Goal: Check status: Check status

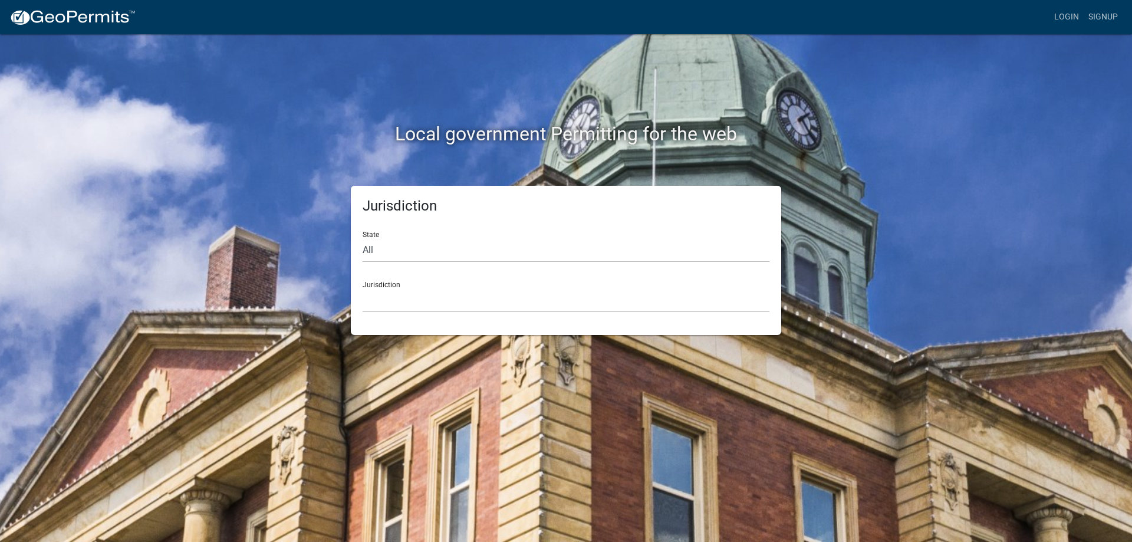
click at [385, 278] on div "Jurisdiction [GEOGRAPHIC_DATA], [US_STATE] [GEOGRAPHIC_DATA], [US_STATE][PERSON…" at bounding box center [566, 292] width 407 height 41
click at [383, 234] on div "State All [US_STATE] [US_STATE] [US_STATE] [US_STATE] [US_STATE] [US_STATE] [US…" at bounding box center [566, 242] width 407 height 41
click at [366, 241] on select "All [US_STATE] [US_STATE] [US_STATE] [US_STATE] [US_STATE] [US_STATE] [US_STATE…" at bounding box center [566, 250] width 407 height 24
select select "[US_STATE]"
click at [363, 238] on select "All [US_STATE] [US_STATE] [US_STATE] [US_STATE] [US_STATE] [US_STATE] [US_STATE…" at bounding box center [566, 250] width 407 height 24
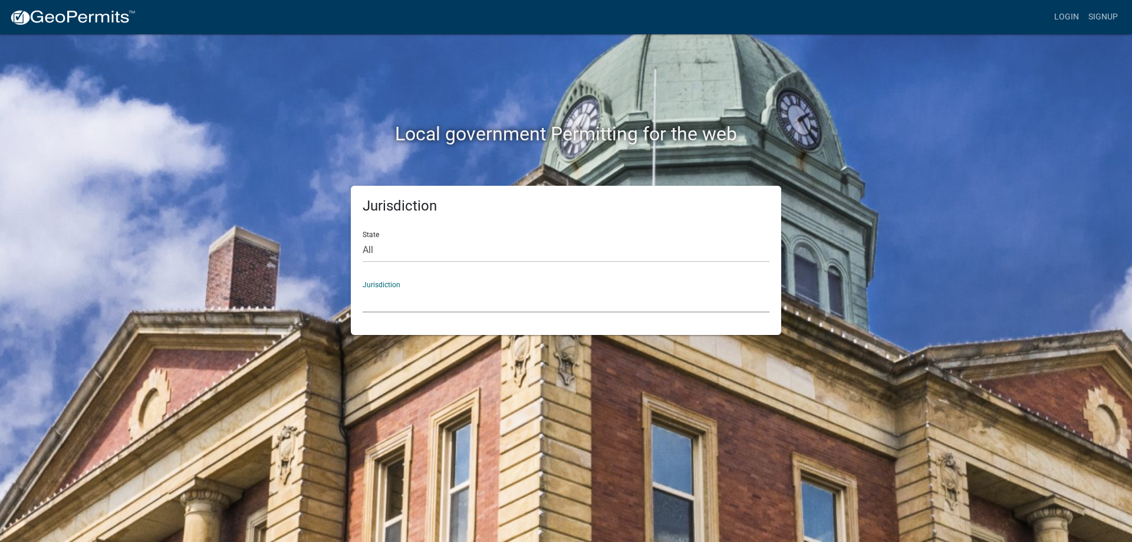
click at [377, 289] on select "City of [GEOGRAPHIC_DATA], [US_STATE] City of [GEOGRAPHIC_DATA], [US_STATE] Cit…" at bounding box center [566, 300] width 407 height 24
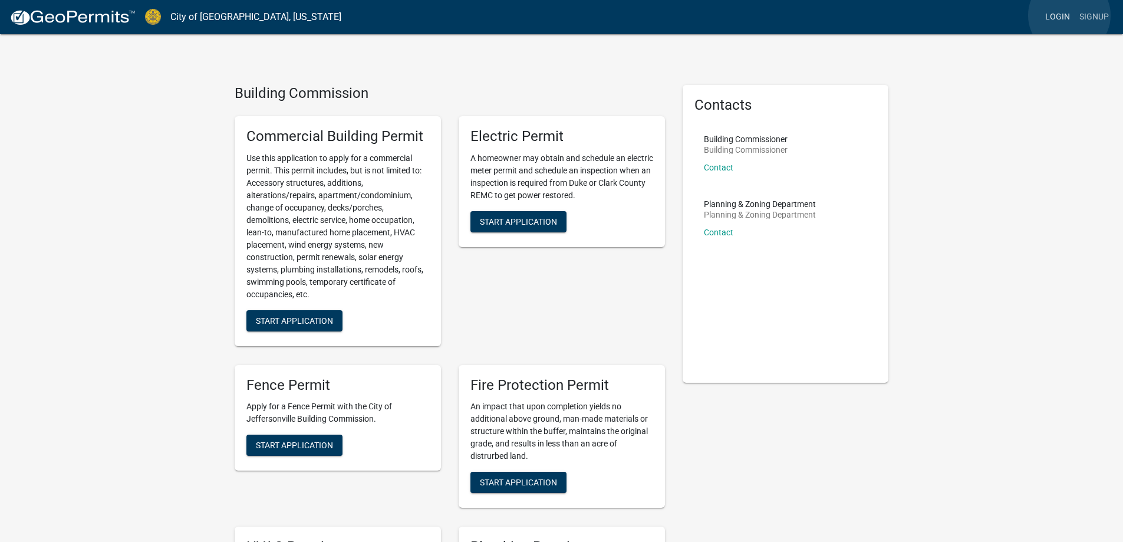
click at [1069, 15] on link "Login" at bounding box center [1058, 17] width 34 height 22
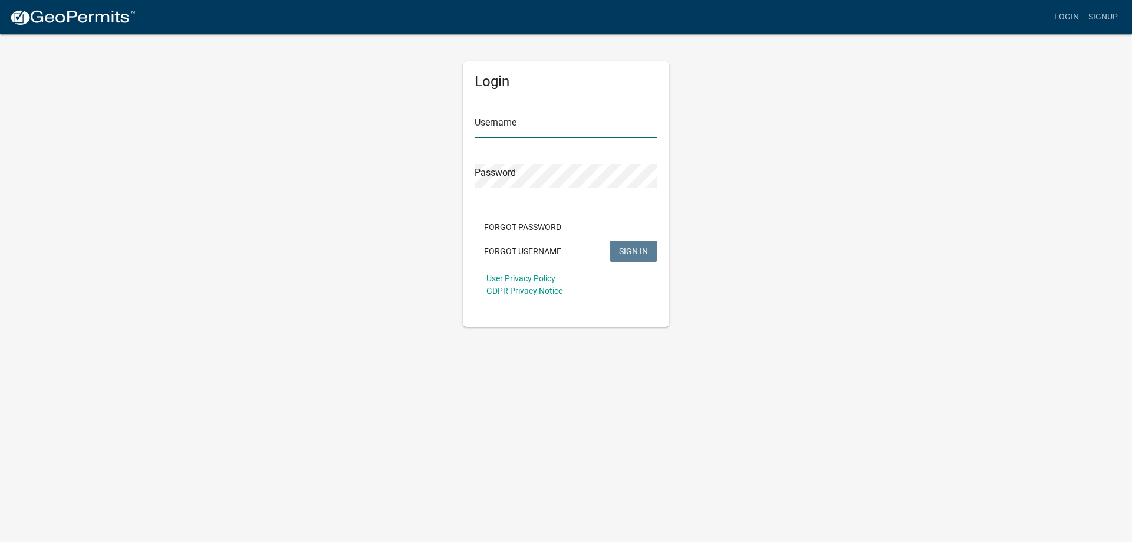
type input "lbowling"
click at [616, 250] on button "SIGN IN" at bounding box center [634, 251] width 48 height 21
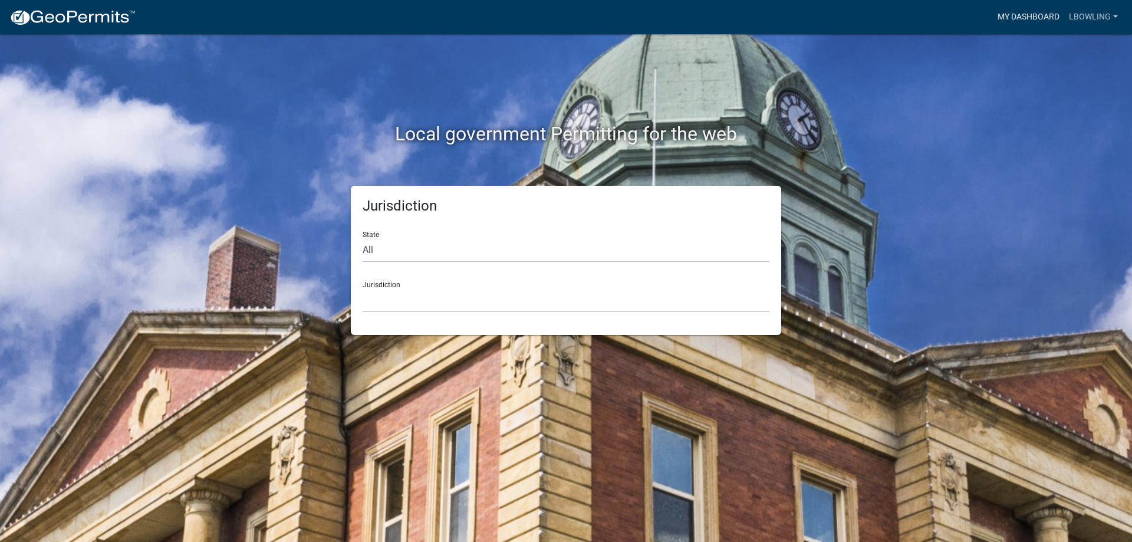
click at [1018, 11] on link "My Dashboard" at bounding box center [1028, 17] width 71 height 22
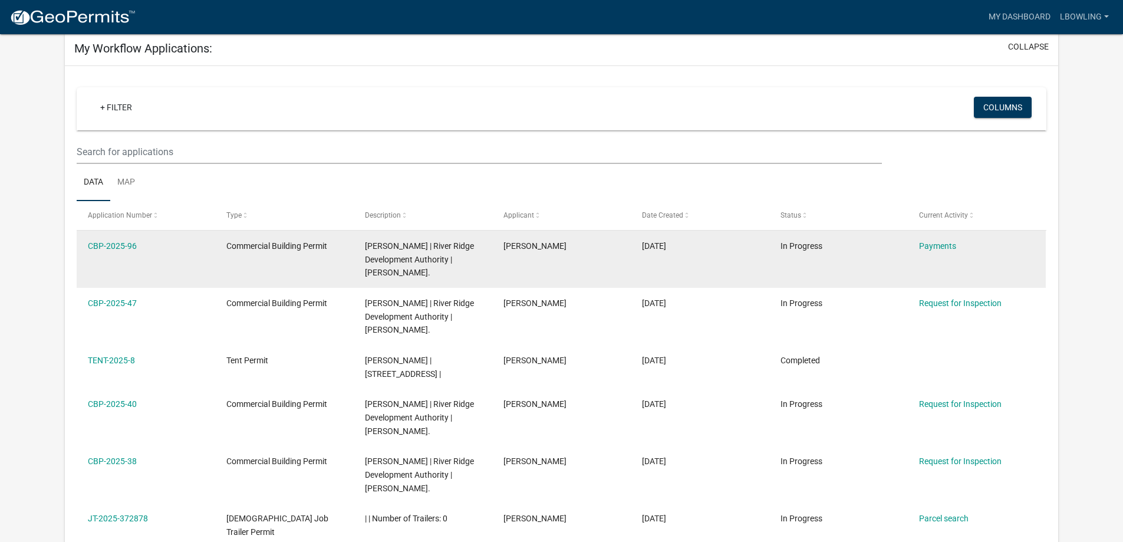
scroll to position [59, 0]
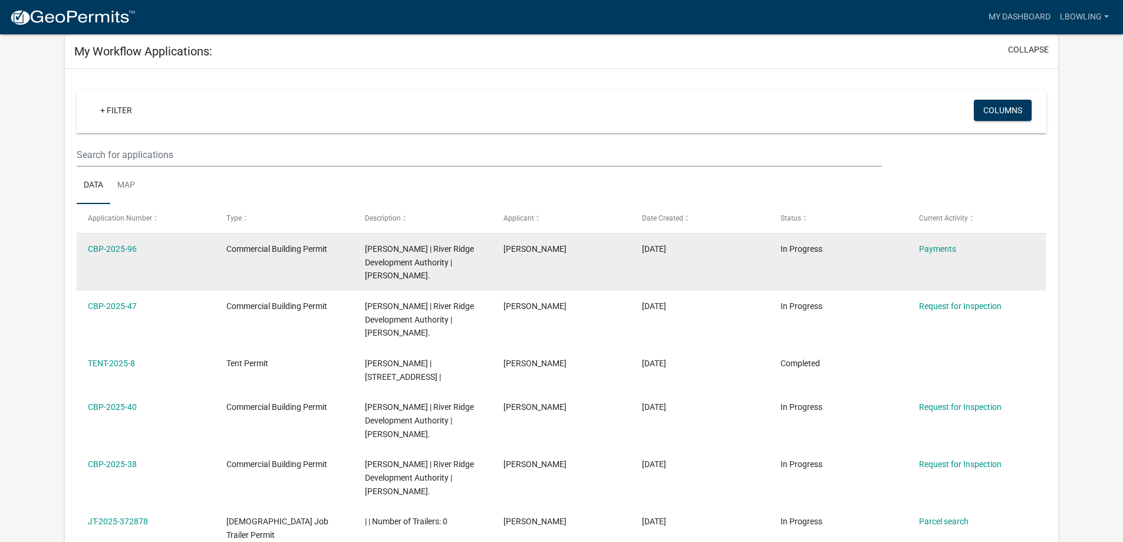
click at [415, 256] on span "[PERSON_NAME] | River Ridge Development Authority | [PERSON_NAME]." at bounding box center [419, 262] width 109 height 37
click at [119, 248] on link "CBP-2025-96" at bounding box center [112, 248] width 49 height 9
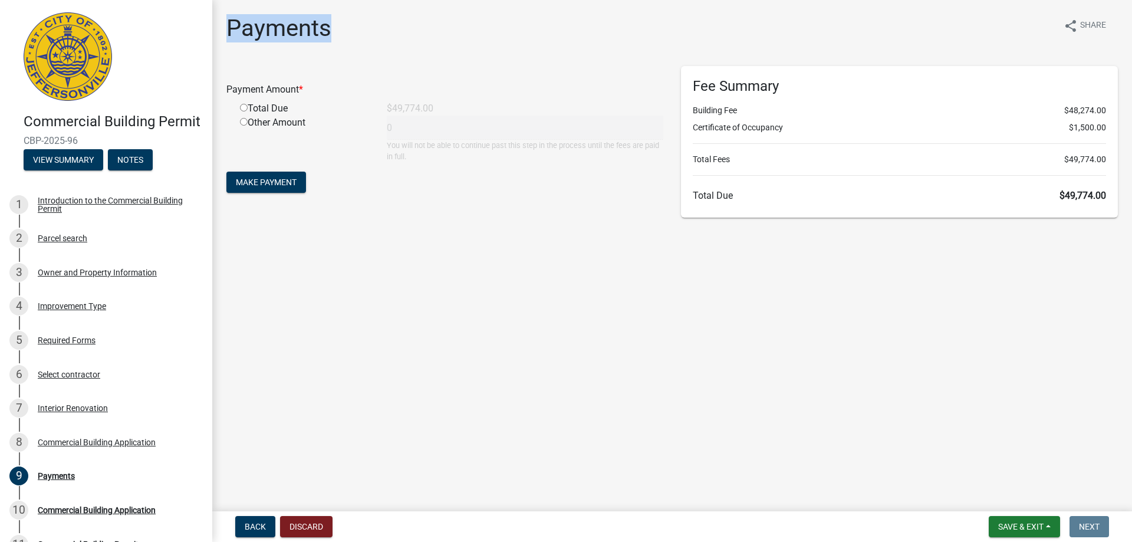
drag, startPoint x: 436, startPoint y: 40, endPoint x: 214, endPoint y: 29, distance: 222.5
click at [214, 29] on div "Payments share Share Payment Amount * Total Due $49,774.00 Other Amount 0 You w…" at bounding box center [672, 121] width 920 height 214
click at [450, 50] on div "Payments share Share" at bounding box center [671, 33] width 891 height 38
click at [380, 25] on div "Payments share Share" at bounding box center [671, 33] width 891 height 38
drag, startPoint x: 381, startPoint y: 29, endPoint x: 218, endPoint y: 29, distance: 163.3
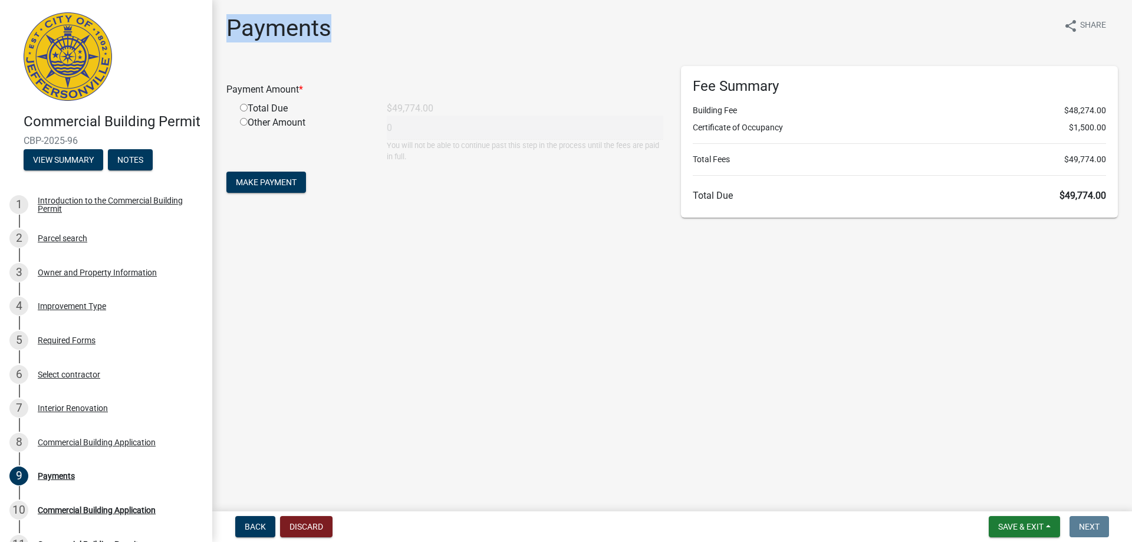
click at [218, 29] on div "Payments share Share Payment Amount * Total Due $49,774.00 Other Amount 0 You w…" at bounding box center [672, 121] width 909 height 214
click at [507, 57] on div "Payments share Share Payment Amount * Total Due $49,774.00 Other Amount 0 You w…" at bounding box center [672, 121] width 909 height 214
